Goal: Communication & Community: Answer question/provide support

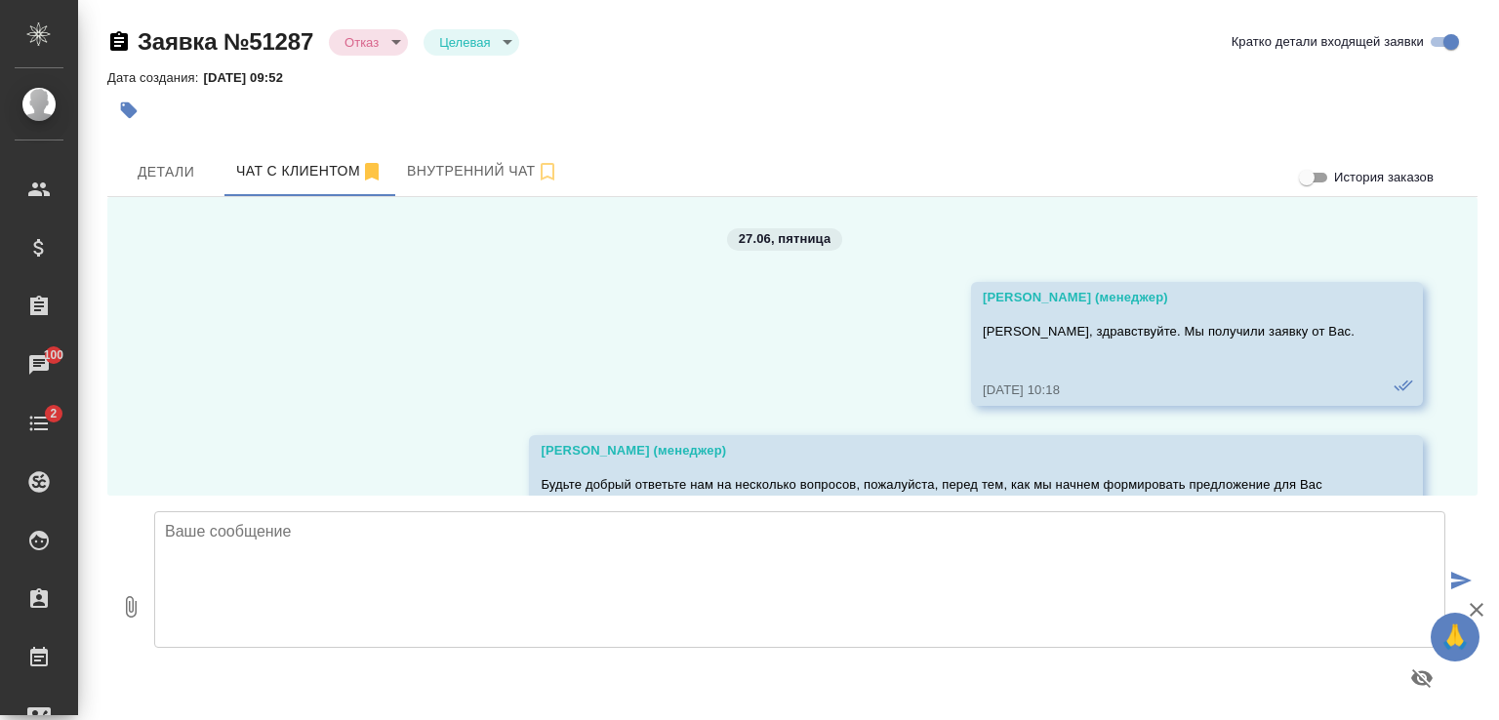
scroll to position [12212, 0]
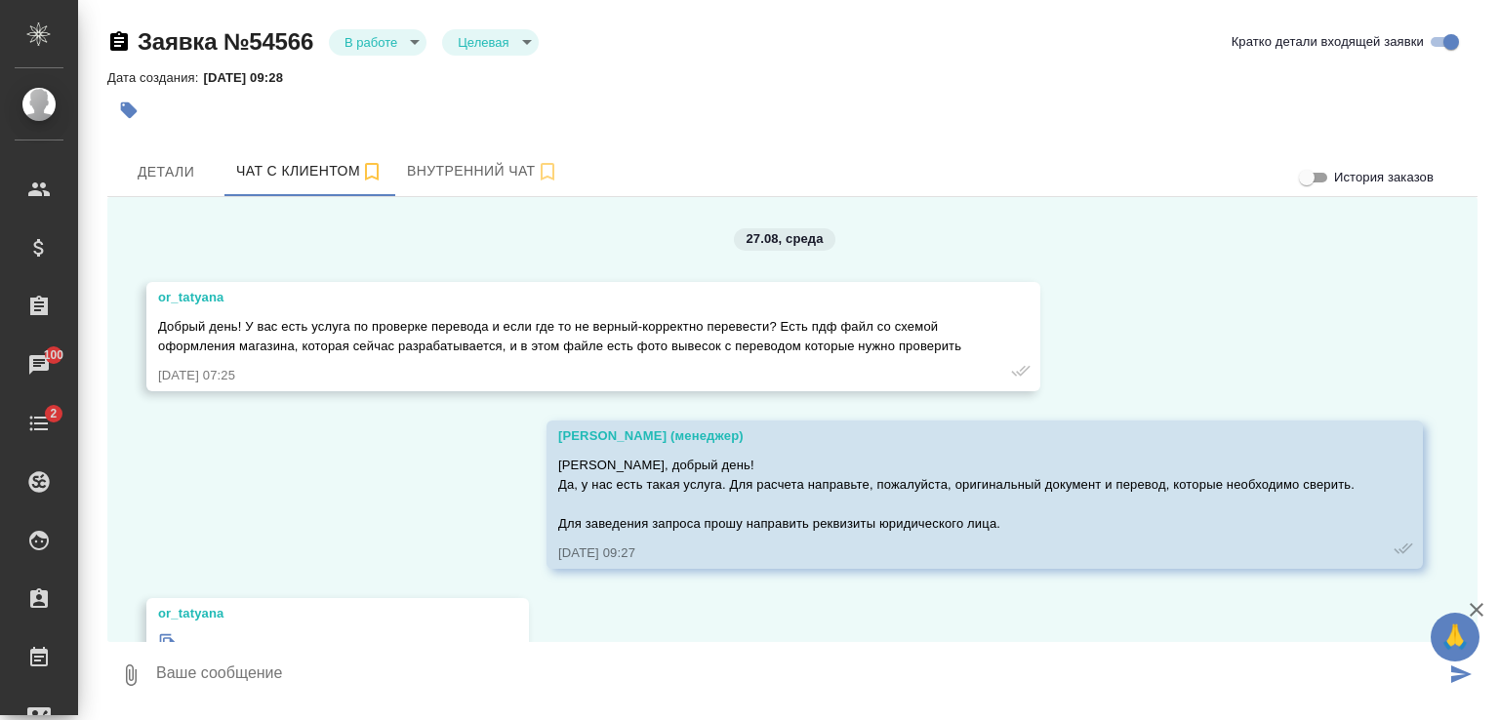
scroll to position [9188, 0]
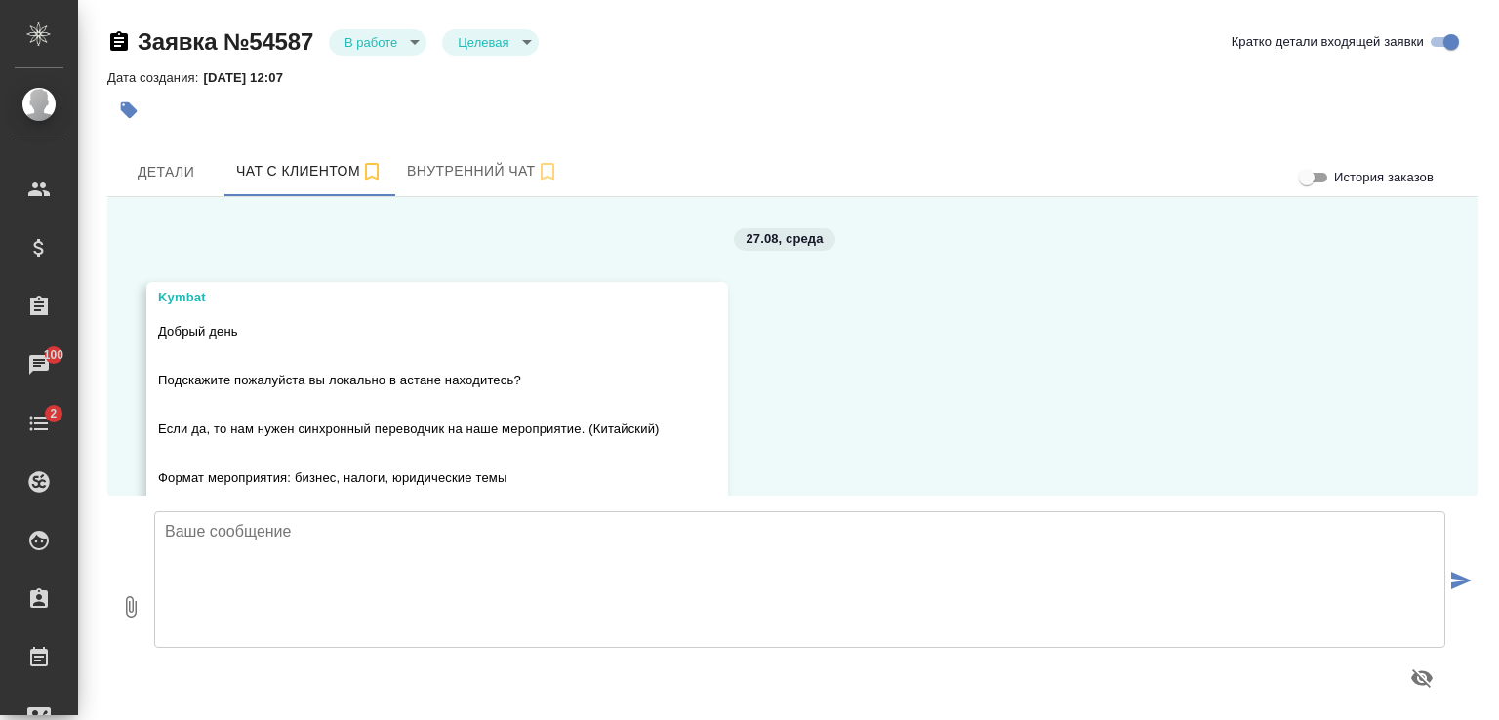
scroll to position [4189, 0]
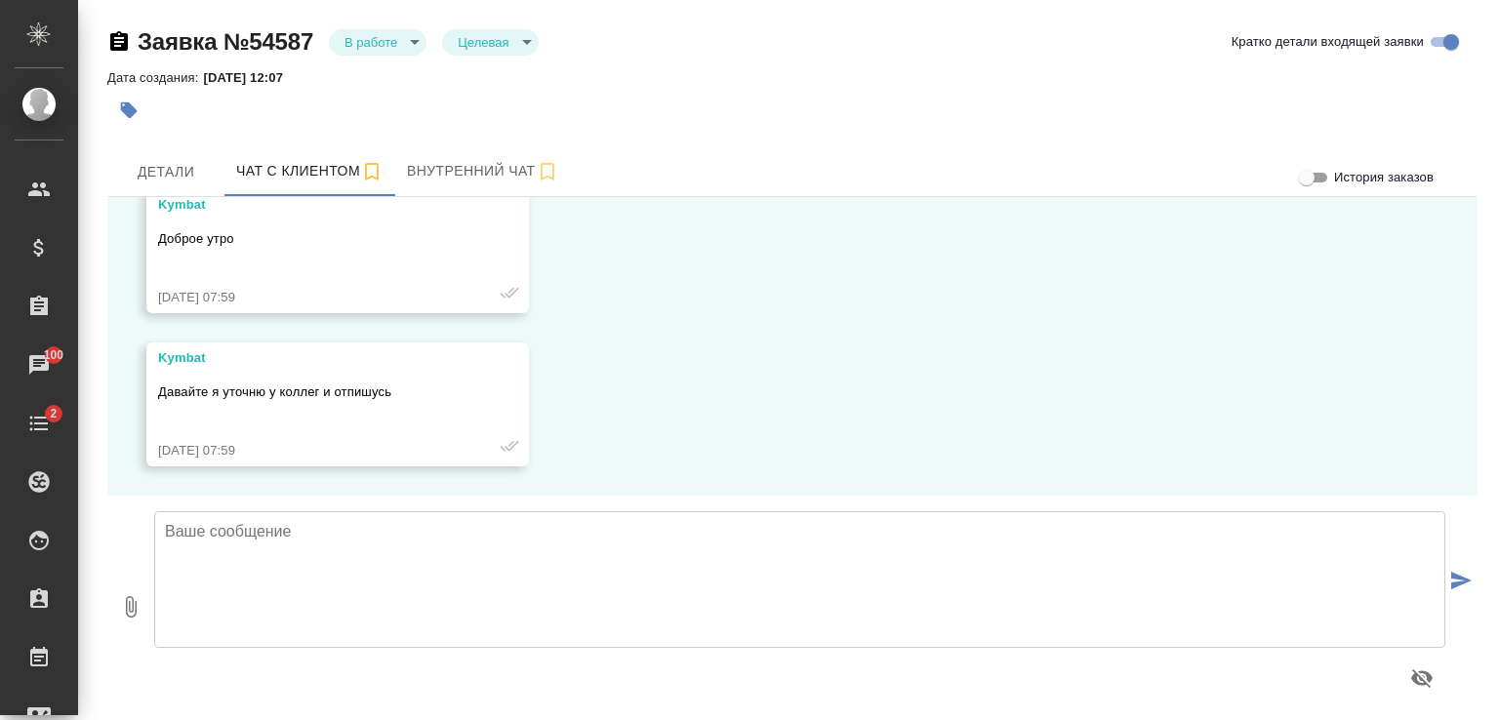
click at [770, 549] on textarea at bounding box center [799, 579] width 1291 height 137
type textarea "Кымбат, добрый день."
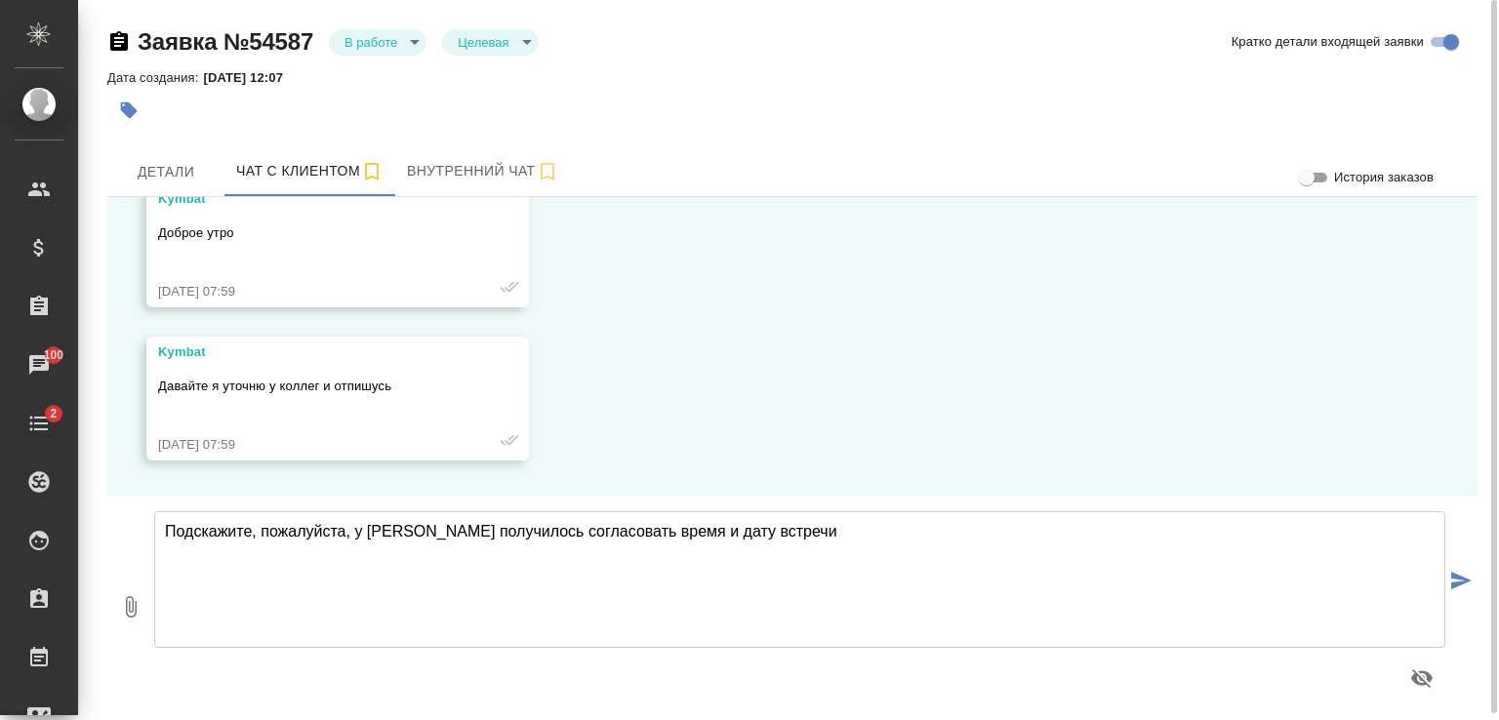
scroll to position [4428, 0]
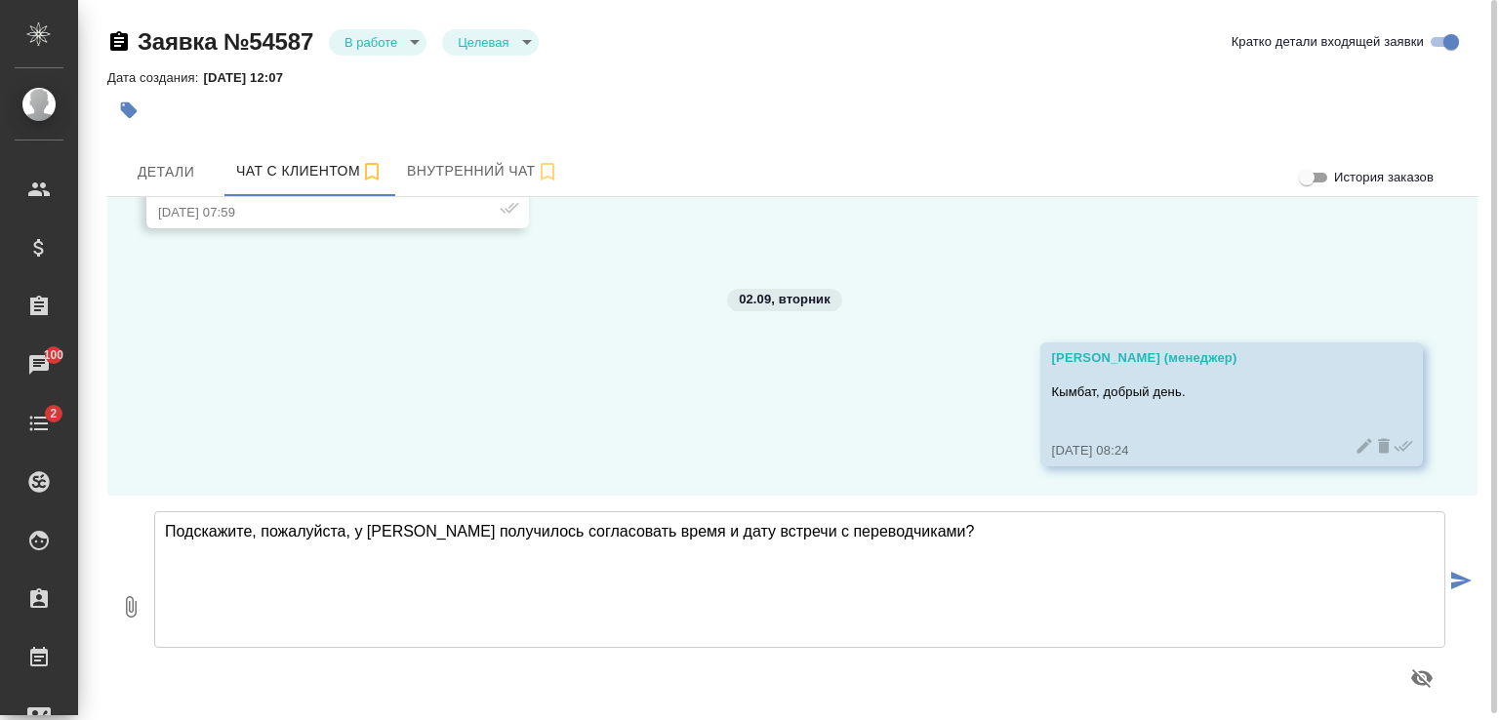
click at [742, 532] on textarea "Подскажите, пожалуйста, у [PERSON_NAME] получилось согласовать время и дату вст…" at bounding box center [799, 579] width 1291 height 137
click at [737, 524] on textarea "Подскажите, пожалуйста, у [PERSON_NAME] получилось согласовать время и дату вст…" at bounding box center [799, 579] width 1291 height 137
type textarea "Подскажите, пожалуйста, у [PERSON_NAME] получилось согласовать время и дату вст…"
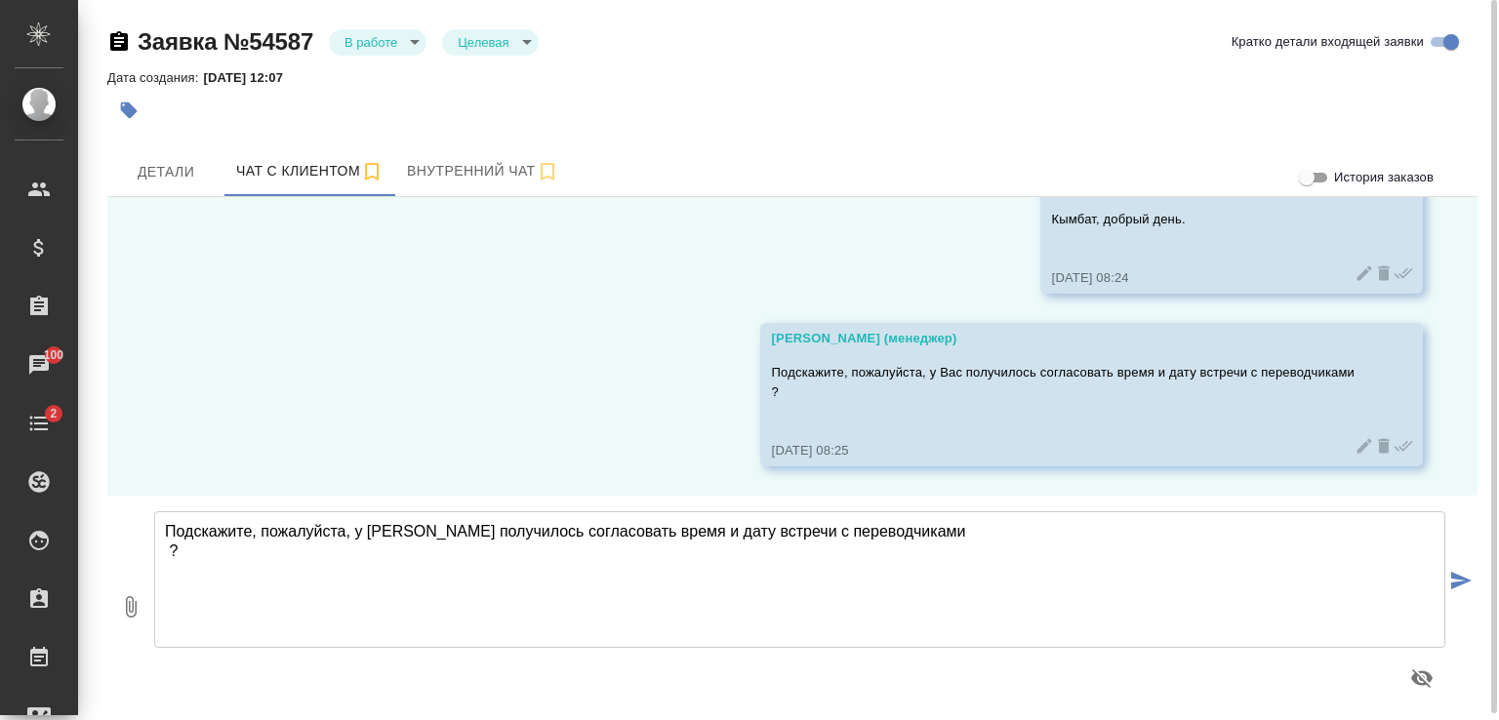
scroll to position [4600, 0]
